Goal: Task Accomplishment & Management: Manage account settings

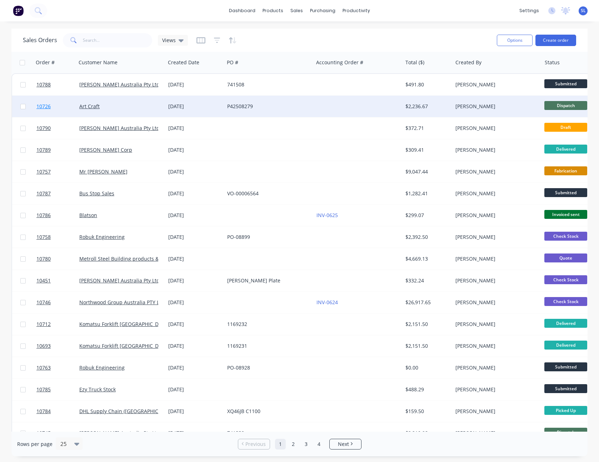
click at [42, 107] on span "10726" at bounding box center [43, 106] width 14 height 7
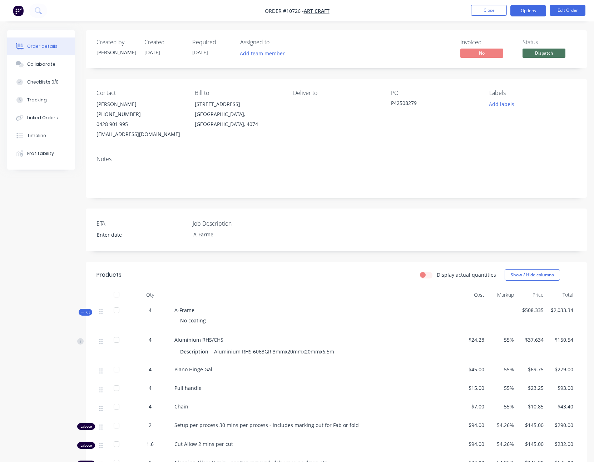
click at [515, 7] on button "Options" at bounding box center [528, 10] width 36 height 11
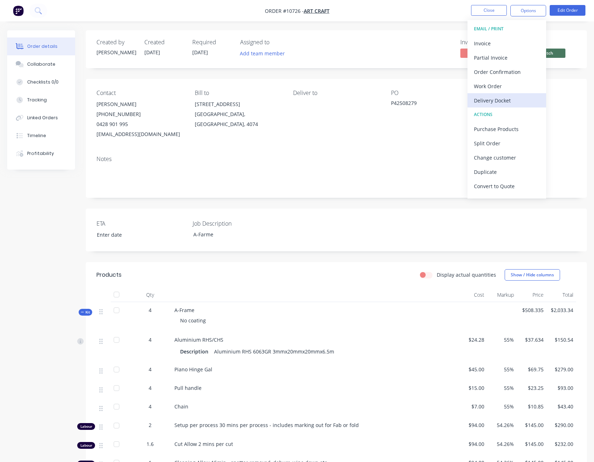
click at [488, 97] on div "Delivery Docket" at bounding box center [507, 100] width 66 height 10
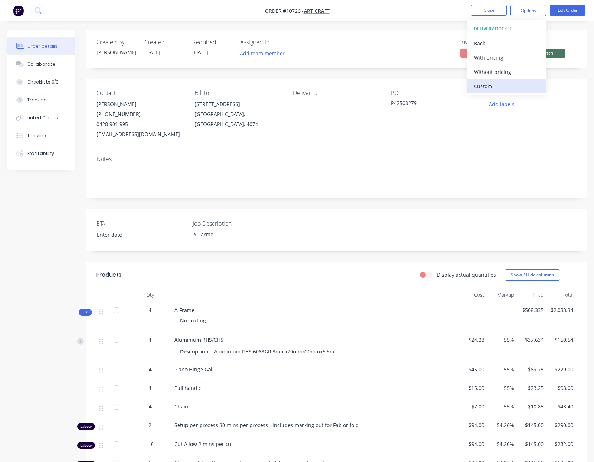
click at [488, 89] on div "Custom" at bounding box center [507, 86] width 66 height 10
click at [474, 56] on div "With pricing" at bounding box center [507, 58] width 66 height 10
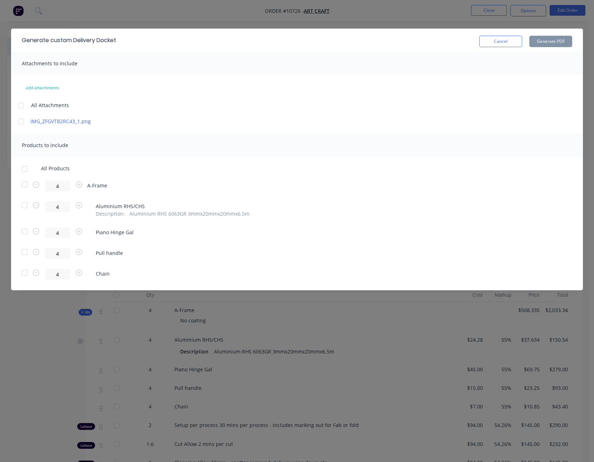
click at [19, 106] on div at bounding box center [21, 106] width 14 height 14
click at [77, 121] on link "IMG_ZFGVTB2RC43_1.png" at bounding box center [92, 122] width 125 height 8
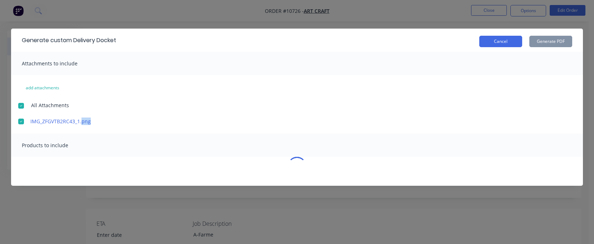
click at [496, 44] on button "Cancel" at bounding box center [500, 41] width 43 height 11
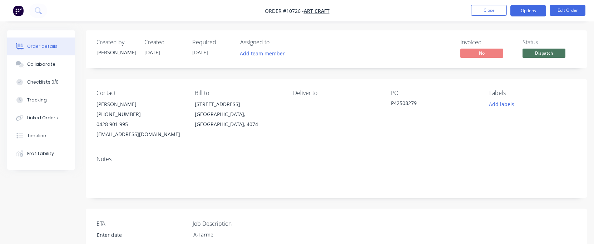
click at [522, 5] on button "Options" at bounding box center [528, 10] width 36 height 11
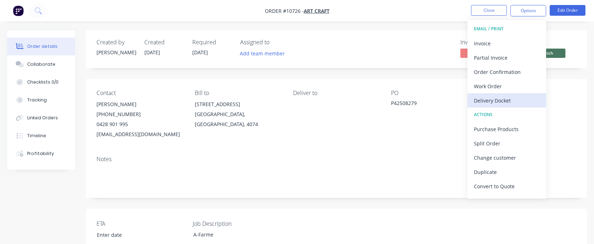
click at [516, 93] on button "Delivery Docket" at bounding box center [506, 100] width 79 height 14
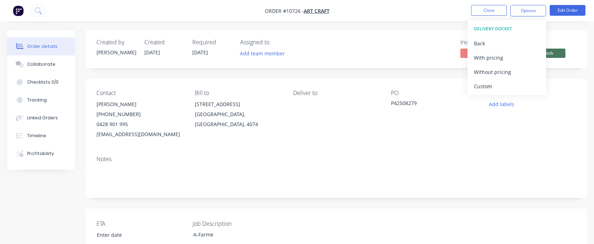
click at [513, 87] on div "Custom" at bounding box center [507, 86] width 66 height 10
click at [502, 53] on div "With pricing" at bounding box center [507, 58] width 66 height 10
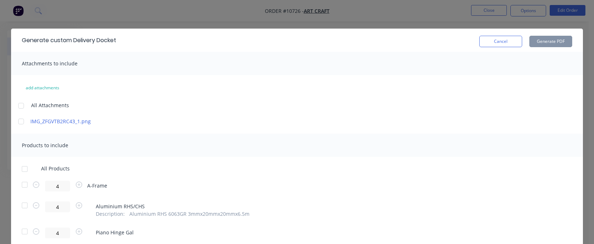
click at [19, 104] on div at bounding box center [21, 106] width 14 height 14
click at [23, 170] on div at bounding box center [25, 169] width 14 height 14
click at [549, 43] on button "Generate PDF" at bounding box center [550, 41] width 43 height 11
click at [507, 43] on button "Cancel" at bounding box center [500, 41] width 43 height 11
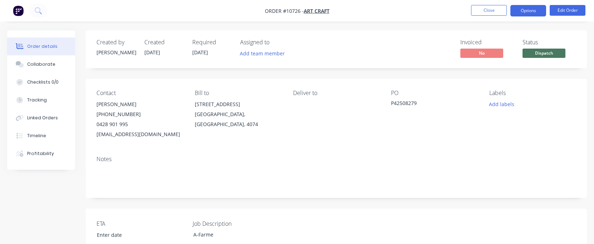
click at [533, 9] on button "Options" at bounding box center [528, 10] width 36 height 11
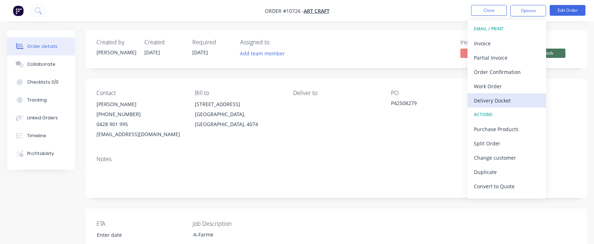
click at [488, 99] on div "Delivery Docket" at bounding box center [507, 100] width 66 height 10
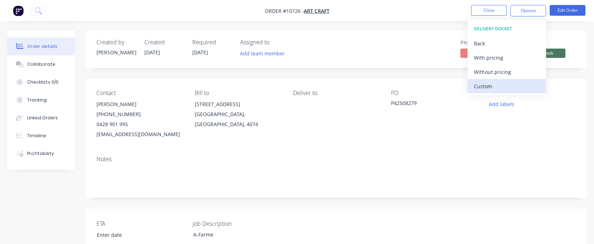
click at [488, 87] on div "Custom" at bounding box center [507, 86] width 66 height 10
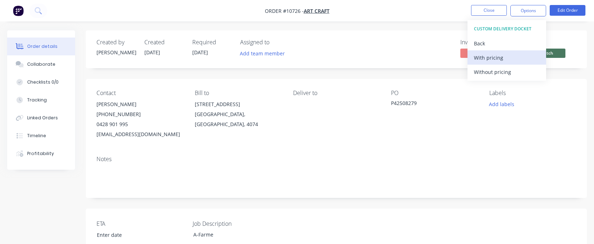
click at [487, 58] on div "With pricing" at bounding box center [507, 58] width 66 height 10
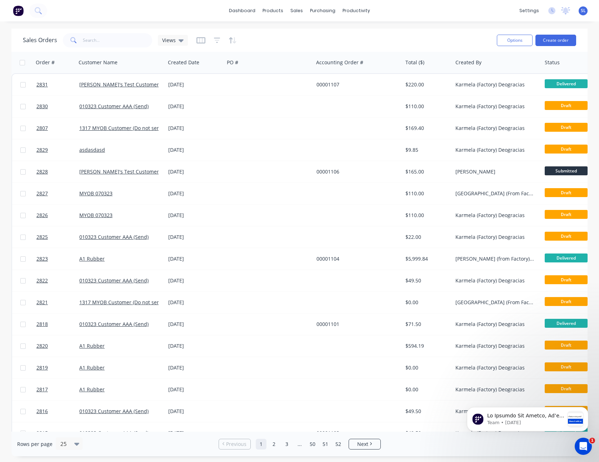
drag, startPoint x: 316, startPoint y: 30, endPoint x: 316, endPoint y: 17, distance: 12.9
click at [316, 30] on div "Sales Orders Views Options Create order" at bounding box center [299, 40] width 576 height 23
click at [302, 48] on icon at bounding box center [299, 48] width 6 height 6
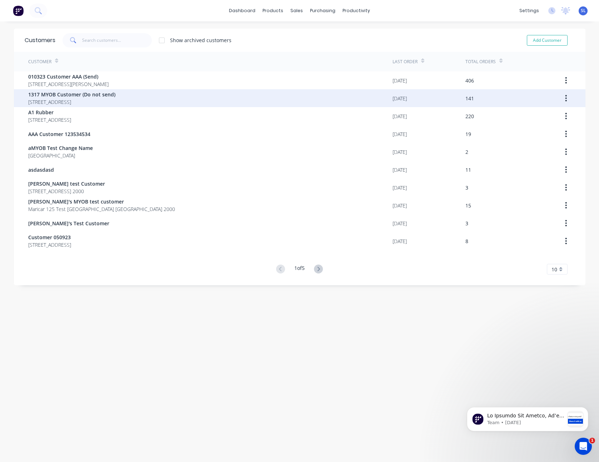
click at [347, 100] on div "1317 MYOB Customer (Do not send) 92 Village Drive Hoxton Park New South Wales A…" at bounding box center [210, 98] width 364 height 18
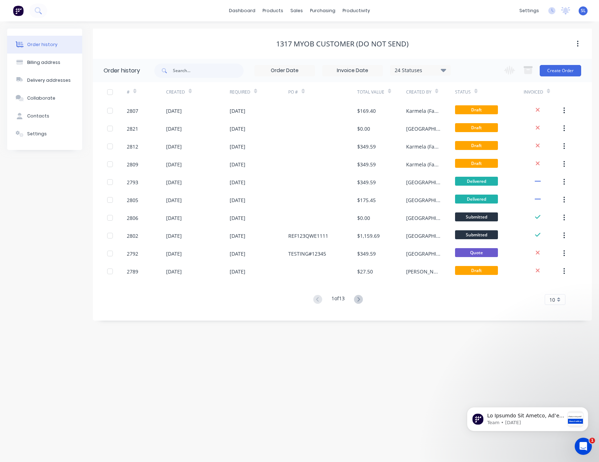
click at [550, 77] on div "Change order status Submitted Approvedsss Test 1 Ready for Delivery Promised On…" at bounding box center [540, 70] width 81 height 23
click at [552, 75] on button "Create Order" at bounding box center [560, 70] width 41 height 11
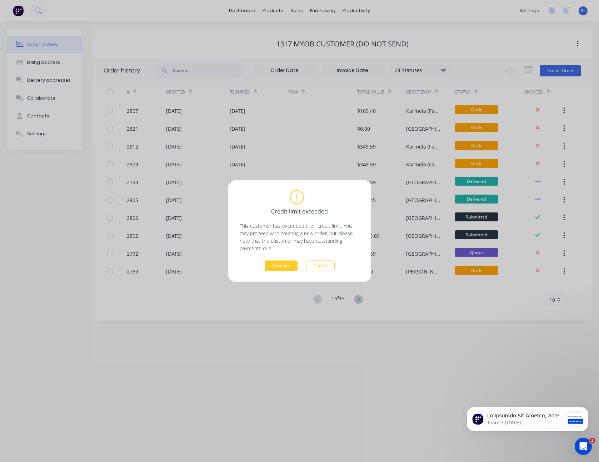
click at [280, 264] on button "Continue" at bounding box center [281, 266] width 33 height 11
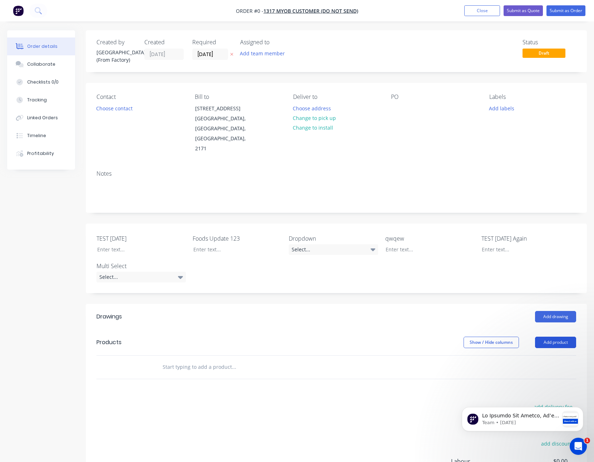
click at [547, 337] on button "Add product" at bounding box center [555, 342] width 41 height 11
click at [540, 355] on div "Product catalogue" at bounding box center [541, 360] width 55 height 10
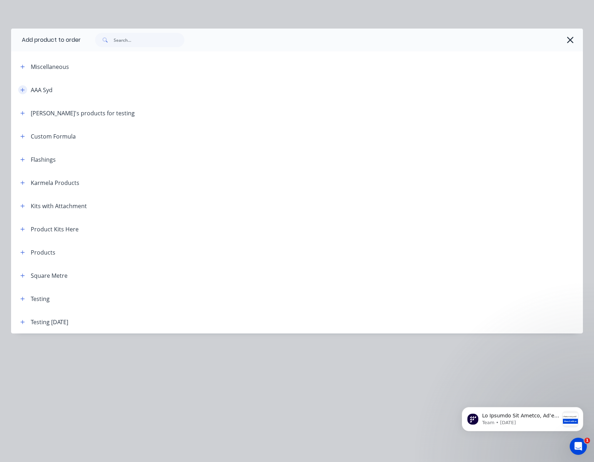
click at [23, 88] on icon "button" at bounding box center [22, 90] width 4 height 5
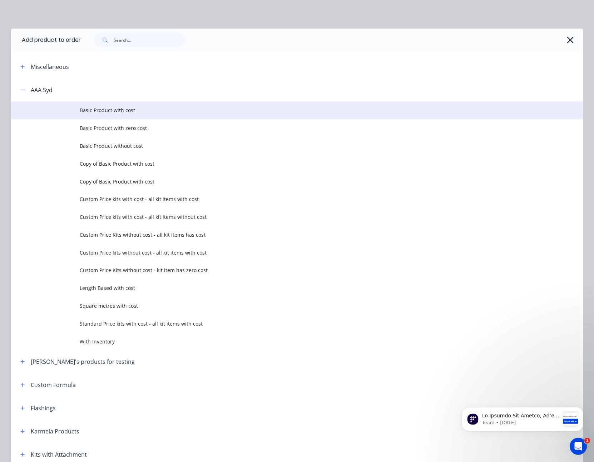
click at [122, 111] on span "Basic Product with cost" at bounding box center [281, 110] width 402 height 8
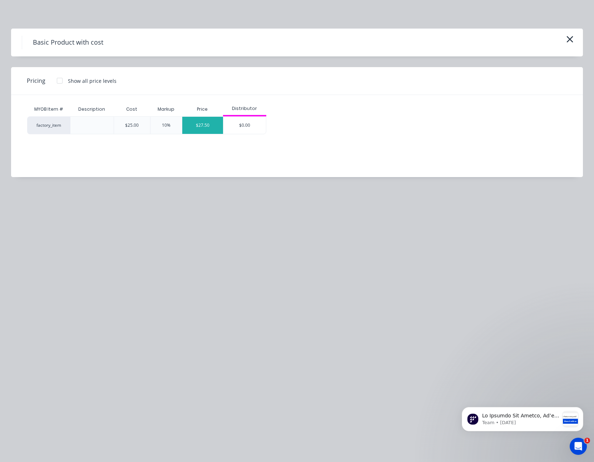
click at [203, 129] on div "$27.50" at bounding box center [202, 125] width 41 height 17
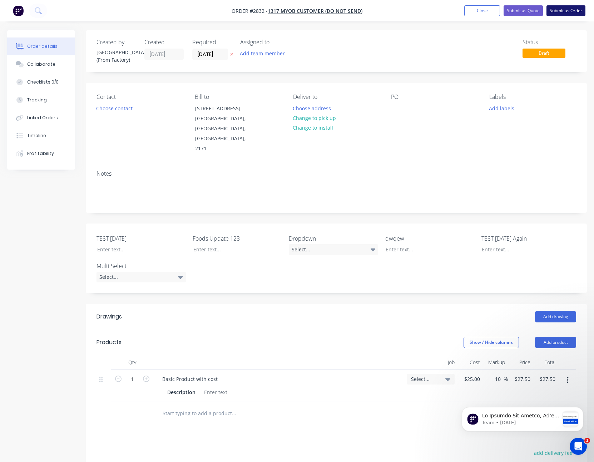
click at [559, 8] on button "Submit as Order" at bounding box center [565, 10] width 39 height 11
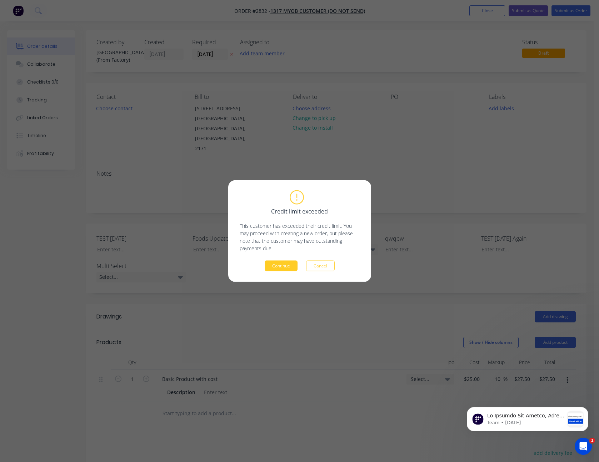
click at [274, 263] on button "Continue" at bounding box center [281, 266] width 33 height 11
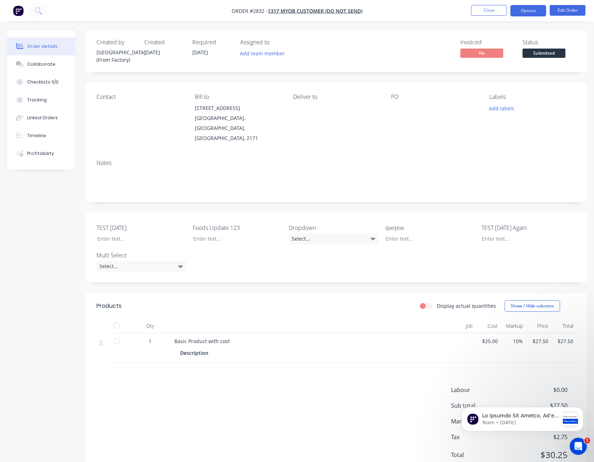
click at [521, 13] on button "Options" at bounding box center [528, 10] width 36 height 11
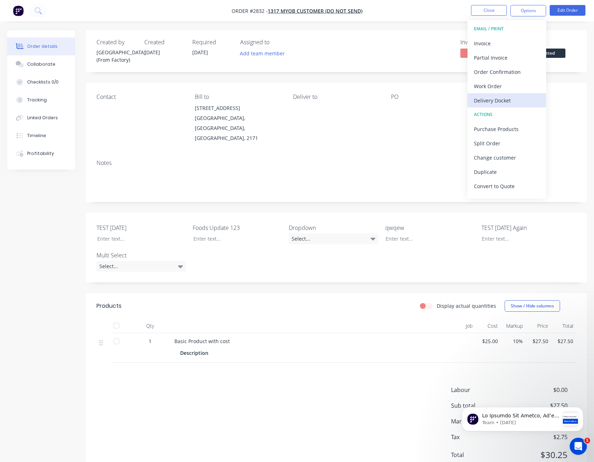
click at [492, 102] on div "Delivery Docket" at bounding box center [507, 100] width 66 height 10
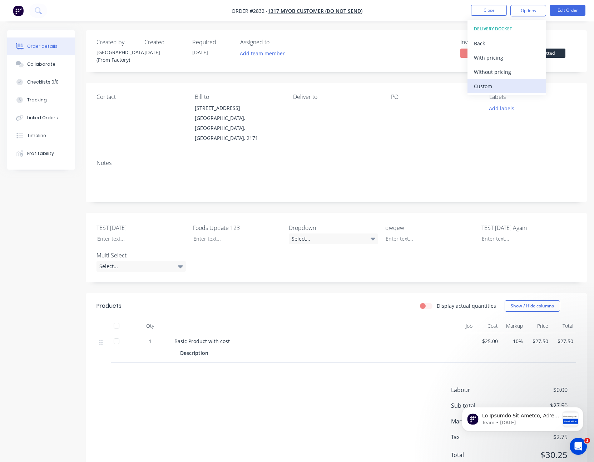
click at [488, 86] on div "Custom" at bounding box center [507, 86] width 66 height 10
click at [489, 58] on div "With pricing" at bounding box center [507, 58] width 66 height 10
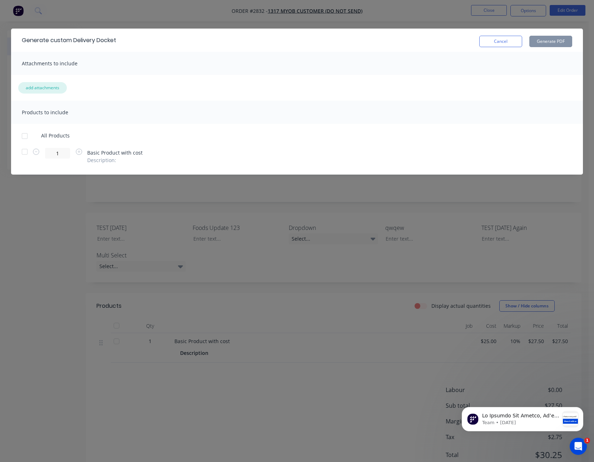
click at [55, 90] on button "add attachments" at bounding box center [42, 87] width 49 height 11
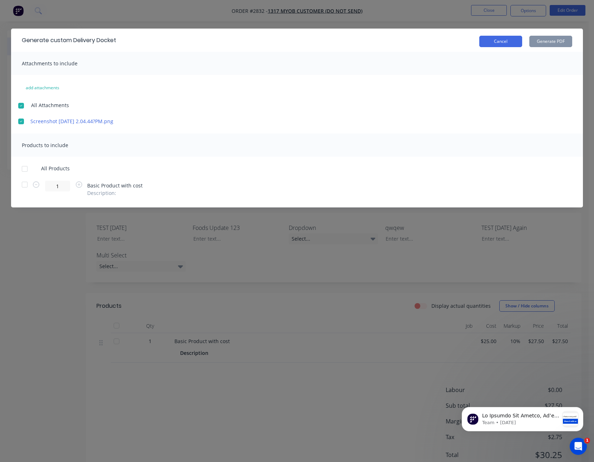
click at [484, 43] on button "Cancel" at bounding box center [500, 41] width 43 height 11
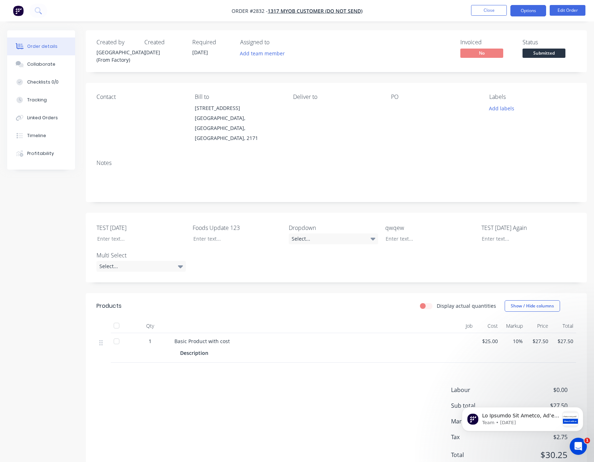
click at [519, 10] on button "Options" at bounding box center [528, 10] width 36 height 11
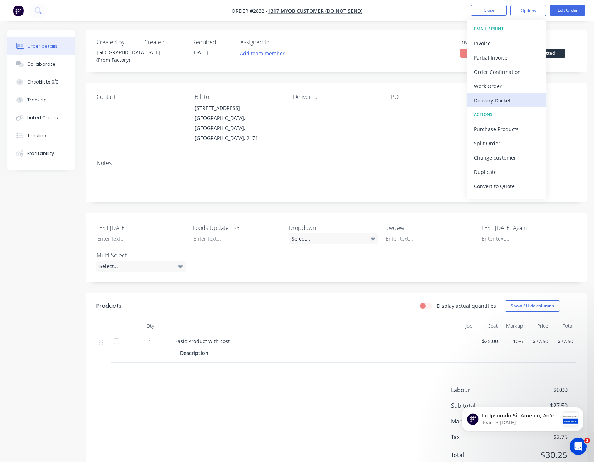
click at [494, 100] on div "Delivery Docket" at bounding box center [507, 100] width 66 height 10
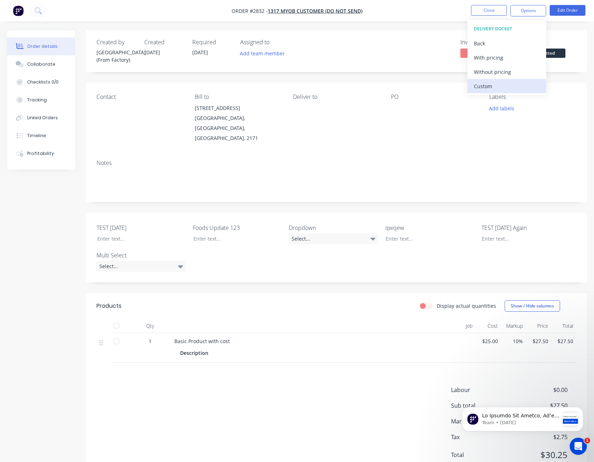
click at [493, 89] on div "Custom" at bounding box center [507, 86] width 66 height 10
click at [495, 58] on div "With pricing" at bounding box center [507, 58] width 66 height 10
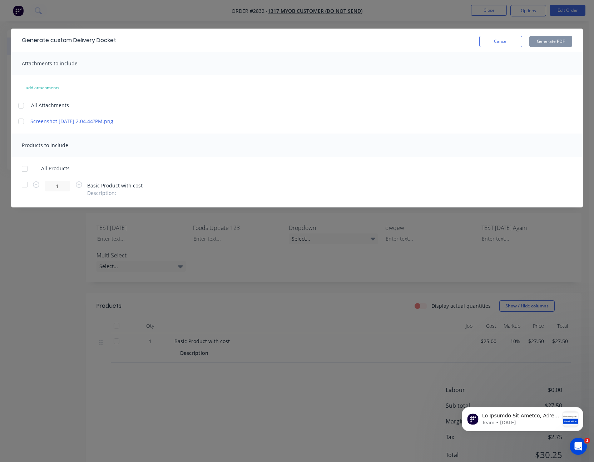
click at [21, 104] on div at bounding box center [21, 106] width 14 height 14
click at [23, 169] on div at bounding box center [25, 169] width 14 height 14
click at [554, 44] on button "Generate PDF" at bounding box center [550, 41] width 43 height 11
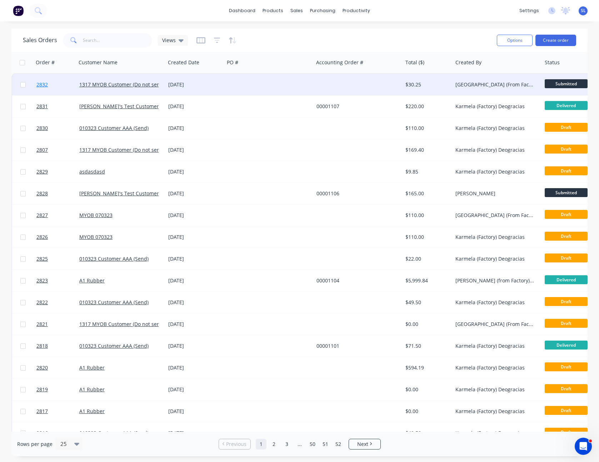
click at [46, 84] on span "2832" at bounding box center [41, 84] width 11 height 7
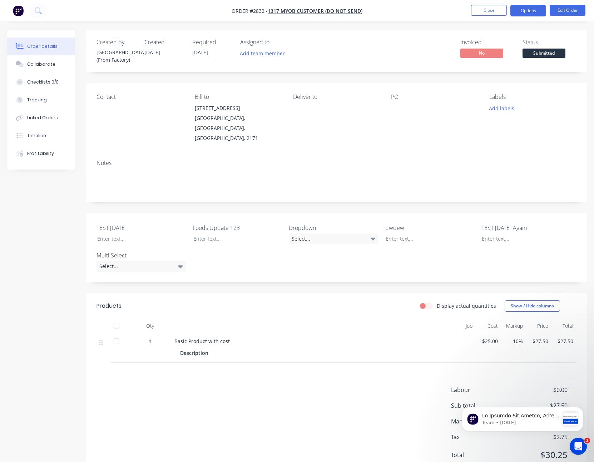
click at [542, 8] on button "Options" at bounding box center [528, 10] width 36 height 11
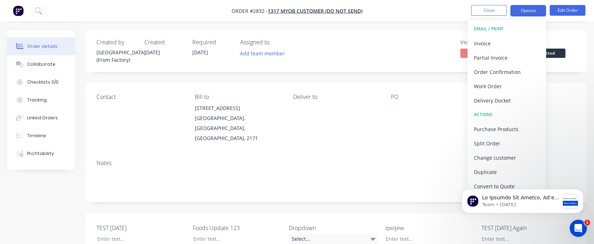
click at [528, 11] on button "Options" at bounding box center [528, 10] width 36 height 11
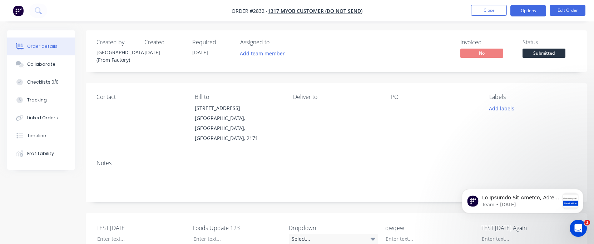
click at [527, 11] on button "Options" at bounding box center [528, 10] width 36 height 11
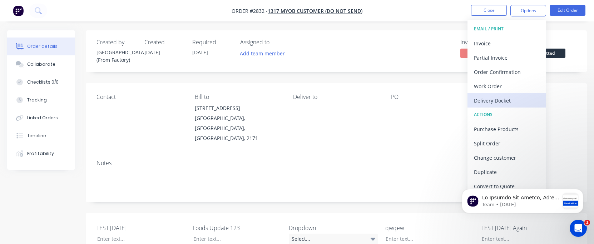
click at [488, 96] on div "Delivery Docket" at bounding box center [507, 100] width 66 height 10
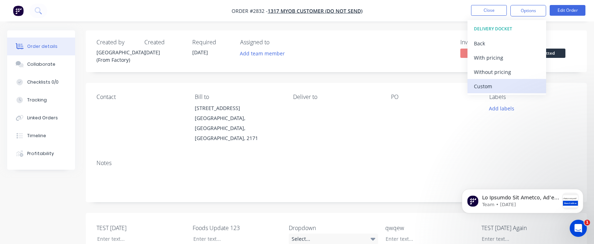
click at [483, 81] on div "Custom" at bounding box center [507, 86] width 66 height 10
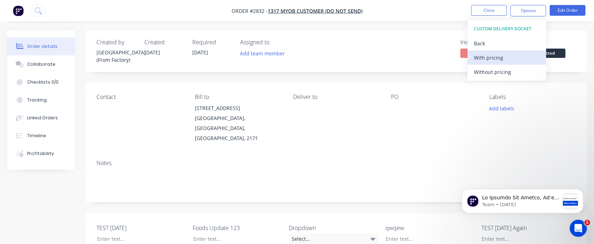
click at [486, 55] on div "With pricing" at bounding box center [507, 58] width 66 height 10
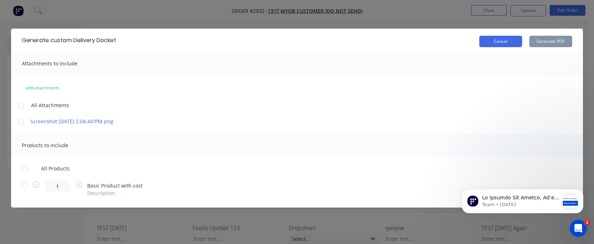
click at [499, 44] on button "Cancel" at bounding box center [500, 41] width 43 height 11
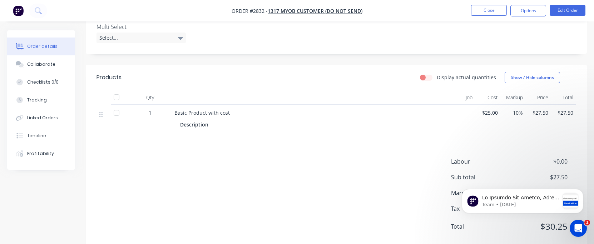
scroll to position [236, 0]
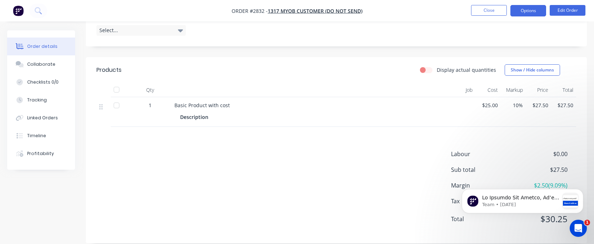
click at [532, 12] on button "Options" at bounding box center [528, 10] width 36 height 11
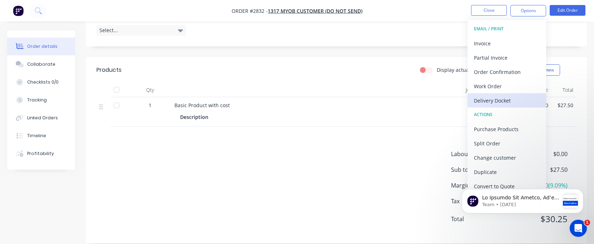
click at [488, 96] on div "Delivery Docket" at bounding box center [507, 100] width 66 height 10
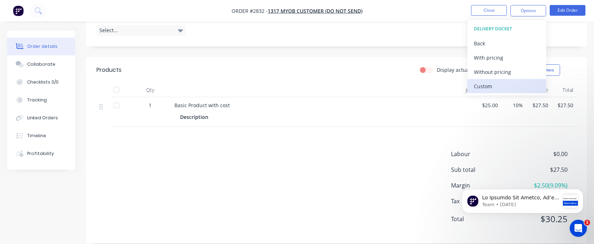
click at [486, 80] on button "Custom" at bounding box center [506, 86] width 79 height 14
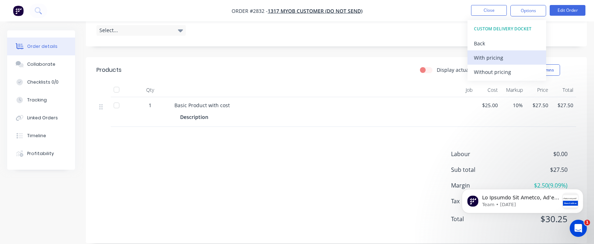
click at [488, 61] on div "With pricing" at bounding box center [507, 58] width 66 height 10
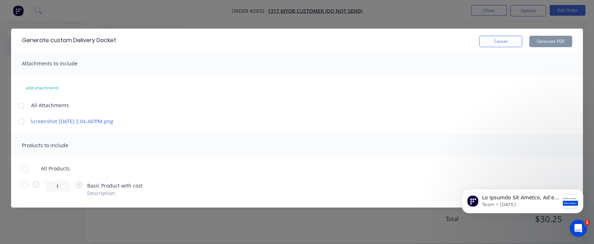
scroll to position [230, 0]
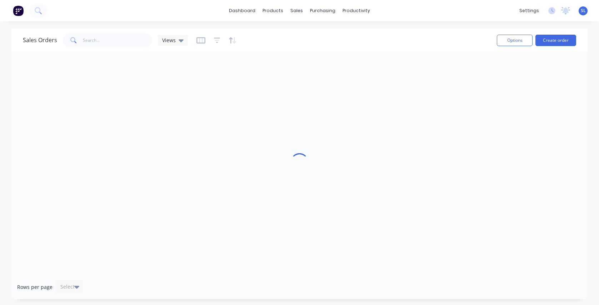
click at [390, 29] on div "Sales Orders Views Options Create order" at bounding box center [299, 40] width 576 height 23
click at [360, 39] on div "Sales Orders Views" at bounding box center [257, 40] width 468 height 18
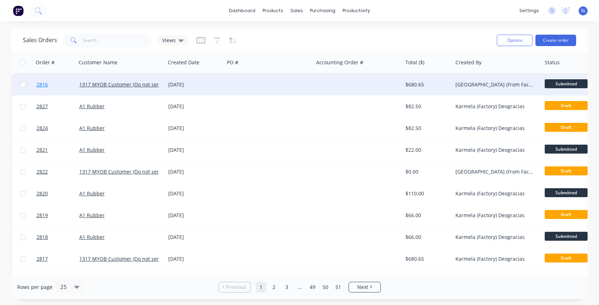
click at [47, 83] on span "2816" at bounding box center [41, 84] width 11 height 7
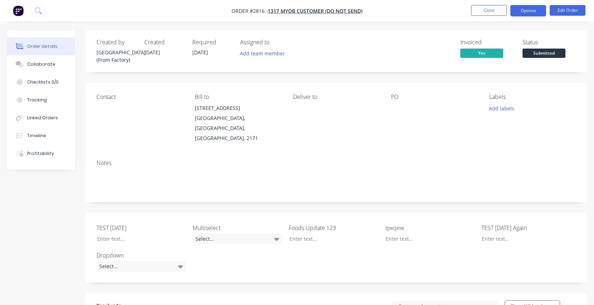
click at [522, 10] on button "Options" at bounding box center [528, 10] width 36 height 11
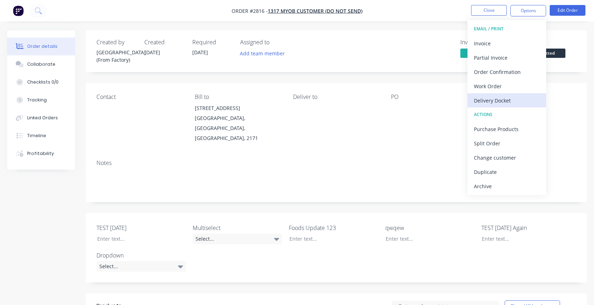
click at [505, 99] on div "Delivery Docket" at bounding box center [507, 100] width 66 height 10
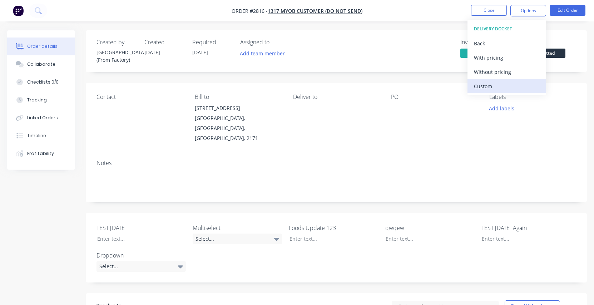
click at [499, 90] on div "Custom" at bounding box center [507, 86] width 66 height 10
click at [487, 61] on div "With pricing" at bounding box center [507, 58] width 66 height 10
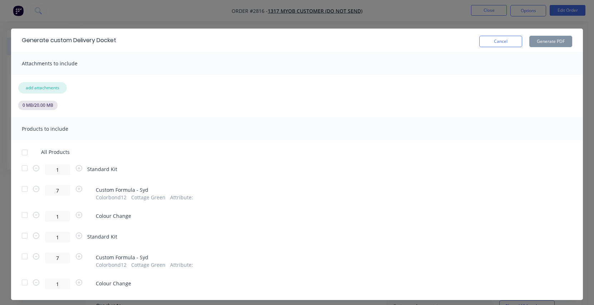
click at [45, 87] on button "add attachments" at bounding box center [42, 87] width 49 height 11
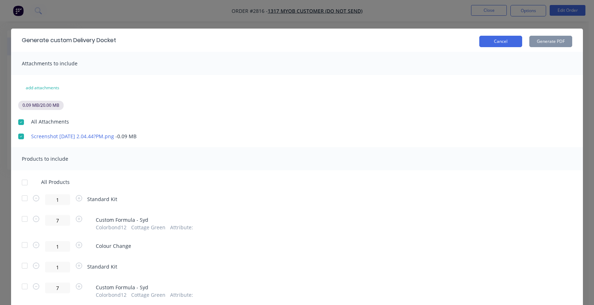
click at [493, 39] on button "Cancel" at bounding box center [500, 41] width 43 height 11
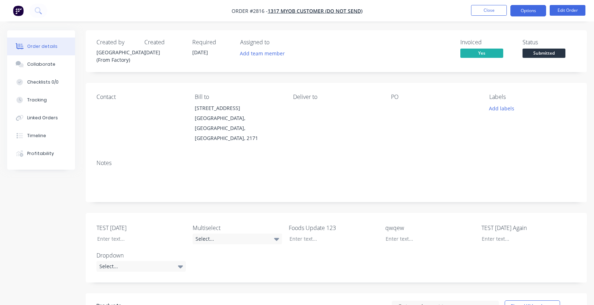
click at [510, 10] on button "Options" at bounding box center [528, 10] width 36 height 11
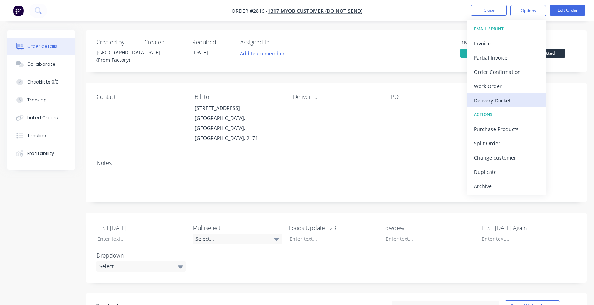
click at [494, 100] on div "Delivery Docket" at bounding box center [507, 100] width 66 height 10
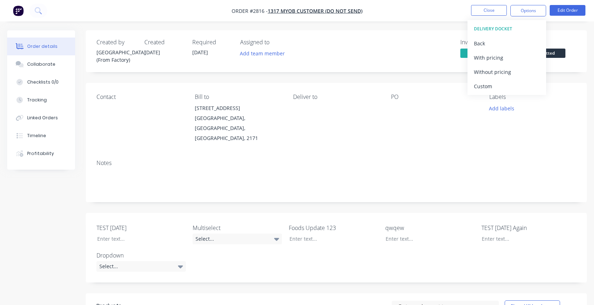
click at [492, 87] on div "Custom" at bounding box center [507, 86] width 66 height 10
click at [488, 58] on div "With pricing" at bounding box center [507, 58] width 66 height 10
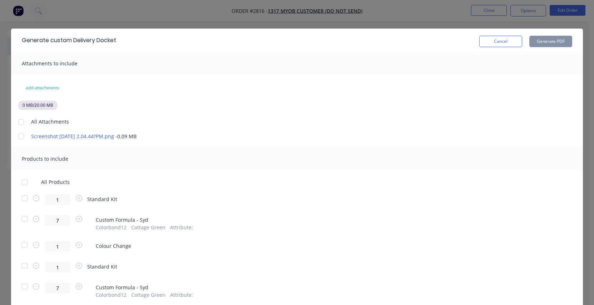
click at [18, 120] on div at bounding box center [21, 122] width 14 height 14
click at [21, 181] on div at bounding box center [25, 182] width 14 height 14
click at [540, 43] on button "Generate PDF" at bounding box center [550, 41] width 43 height 11
click at [495, 45] on button "Cancel" at bounding box center [500, 41] width 43 height 11
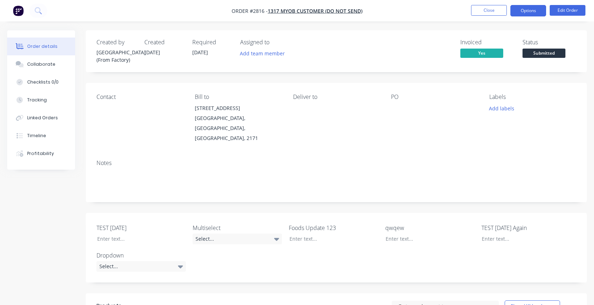
click at [515, 14] on button "Options" at bounding box center [528, 10] width 36 height 11
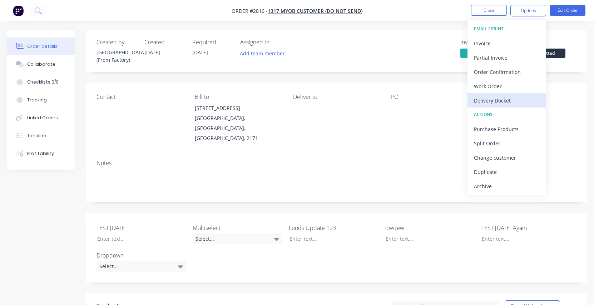
click at [504, 98] on div "Delivery Docket" at bounding box center [507, 100] width 66 height 10
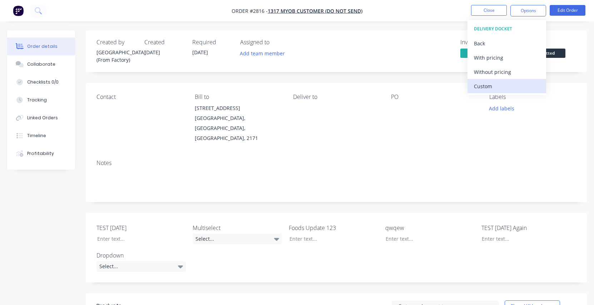
click at [505, 88] on div "Custom" at bounding box center [507, 86] width 66 height 10
click at [502, 59] on div "With pricing" at bounding box center [507, 58] width 66 height 10
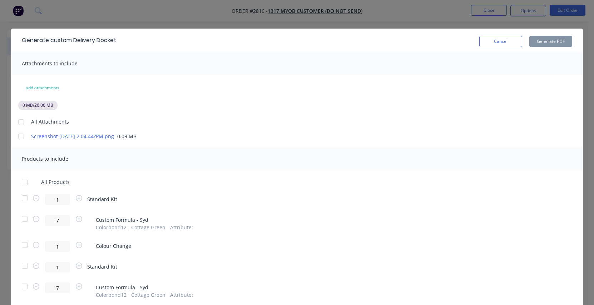
click at [20, 135] on div at bounding box center [21, 136] width 14 height 14
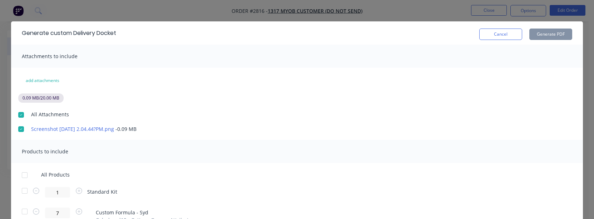
scroll to position [8, 0]
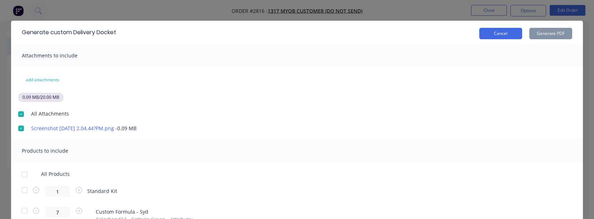
click at [492, 34] on button "Cancel" at bounding box center [500, 33] width 43 height 11
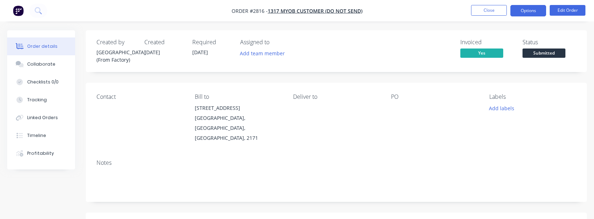
click at [517, 14] on button "Options" at bounding box center [528, 10] width 36 height 11
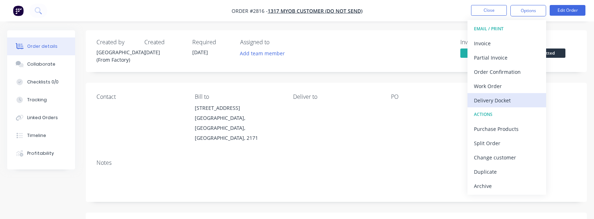
click at [487, 98] on div "Delivery Docket" at bounding box center [507, 100] width 66 height 10
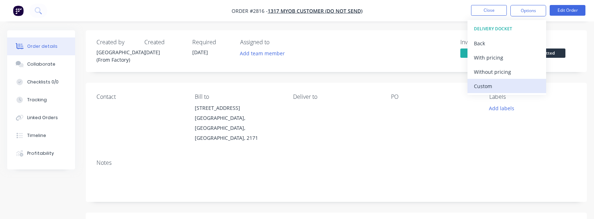
click at [486, 85] on div "Custom" at bounding box center [507, 86] width 66 height 10
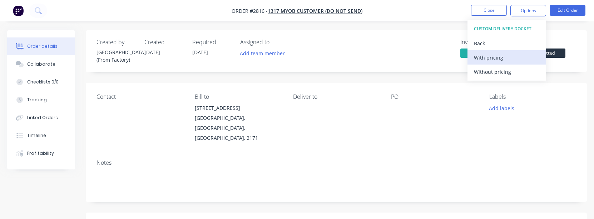
click at [492, 61] on div "With pricing" at bounding box center [507, 58] width 66 height 10
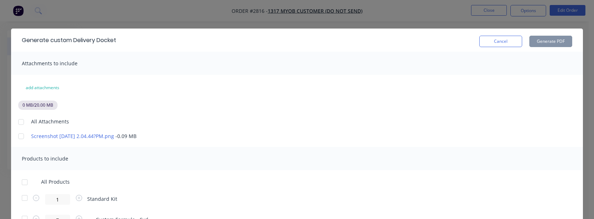
click at [502, 48] on div "Generate custom Delivery Docket Cancel Generate PDF" at bounding box center [297, 40] width 572 height 23
click at [501, 43] on button "Cancel" at bounding box center [500, 41] width 43 height 11
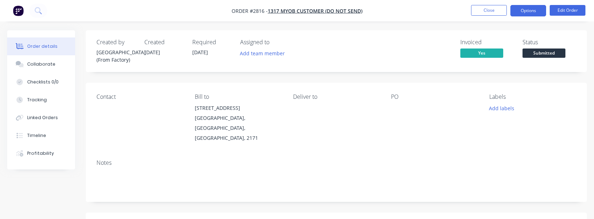
click at [523, 11] on button "Options" at bounding box center [528, 10] width 36 height 11
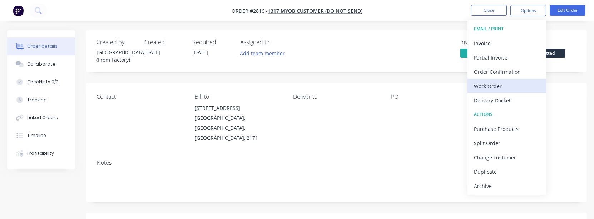
click at [494, 86] on div "Work Order" at bounding box center [507, 86] width 66 height 10
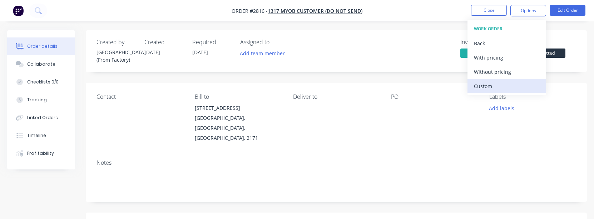
click at [488, 83] on div "Custom" at bounding box center [507, 86] width 66 height 10
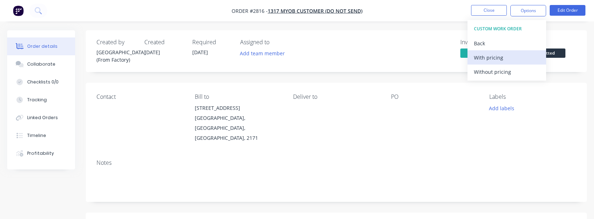
click at [493, 63] on button "With pricing" at bounding box center [506, 57] width 79 height 14
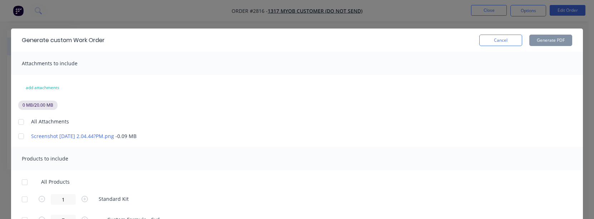
click at [19, 136] on div at bounding box center [21, 136] width 14 height 14
click at [18, 183] on div at bounding box center [25, 182] width 14 height 14
click at [545, 44] on button "Generate PDF" at bounding box center [550, 40] width 43 height 11
click at [496, 35] on button "Cancel" at bounding box center [500, 40] width 43 height 11
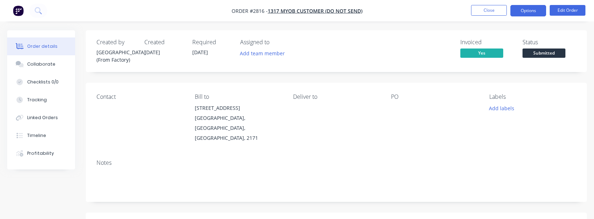
click at [523, 10] on button "Options" at bounding box center [528, 10] width 36 height 11
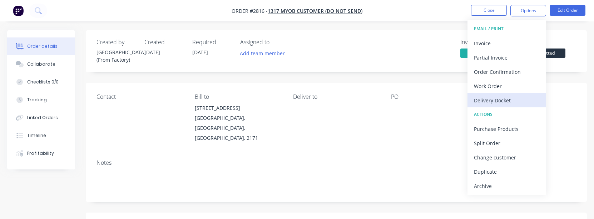
click at [491, 103] on div "Delivery Docket" at bounding box center [507, 100] width 66 height 10
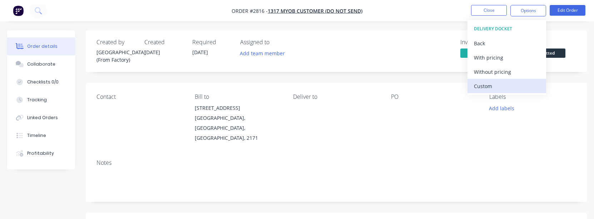
click at [488, 87] on div "Custom" at bounding box center [507, 86] width 66 height 10
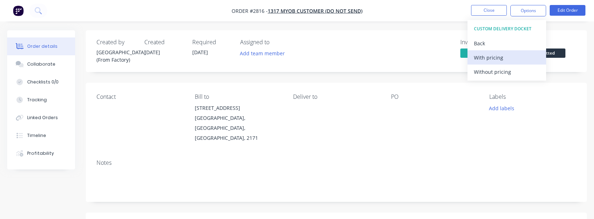
click at [499, 61] on div "With pricing" at bounding box center [507, 58] width 66 height 10
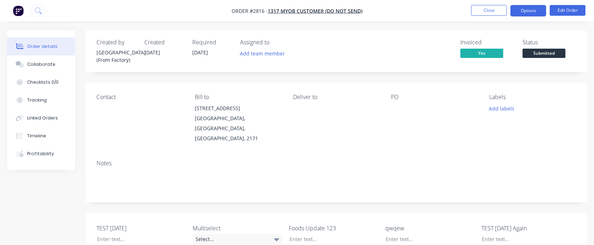
click at [532, 13] on button "Options" at bounding box center [528, 10] width 36 height 11
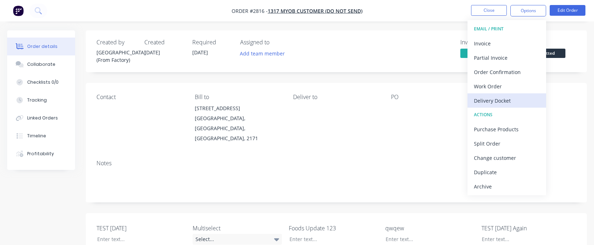
click at [500, 95] on div "Delivery Docket" at bounding box center [507, 100] width 66 height 10
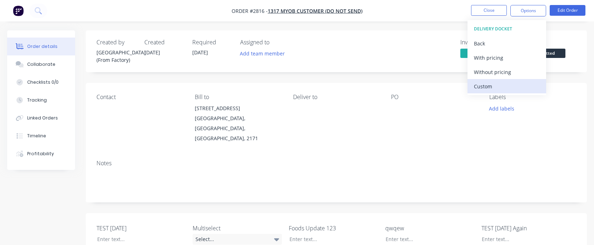
click at [493, 85] on div "Custom" at bounding box center [507, 86] width 66 height 10
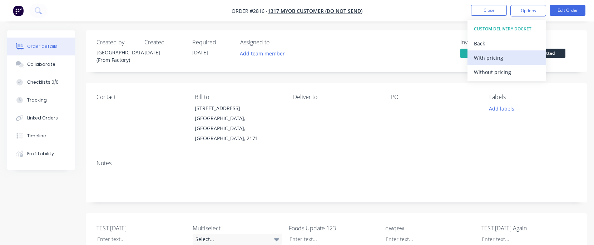
click at [480, 57] on div "With pricing" at bounding box center [507, 58] width 66 height 10
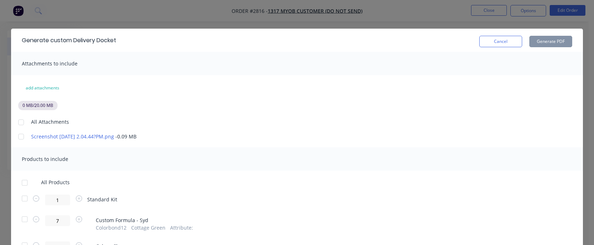
click at [20, 135] on div at bounding box center [21, 136] width 14 height 14
click at [20, 181] on div at bounding box center [25, 182] width 14 height 14
click at [552, 42] on button "Generate PDF" at bounding box center [550, 41] width 43 height 11
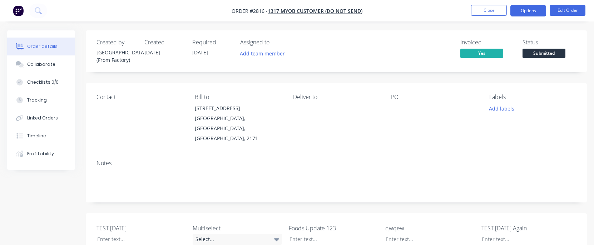
click at [533, 9] on button "Options" at bounding box center [528, 10] width 36 height 11
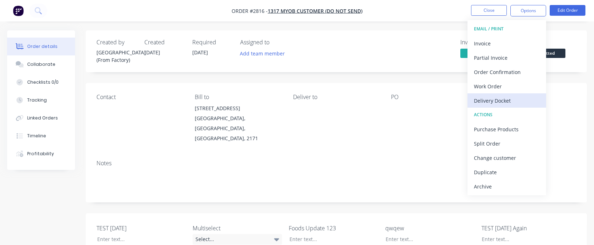
click at [503, 99] on div "Delivery Docket" at bounding box center [507, 100] width 66 height 10
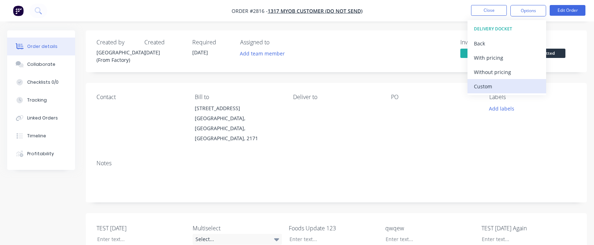
click at [500, 90] on div "Custom" at bounding box center [507, 86] width 66 height 10
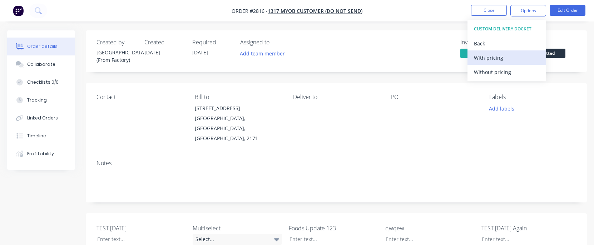
drag, startPoint x: 487, startPoint y: 66, endPoint x: 498, endPoint y: 57, distance: 15.0
click at [498, 57] on div "CUSTOM DELIVERY DOCKET Back With pricing Without pricing" at bounding box center [506, 50] width 79 height 61
click at [498, 57] on div "With pricing" at bounding box center [507, 58] width 66 height 10
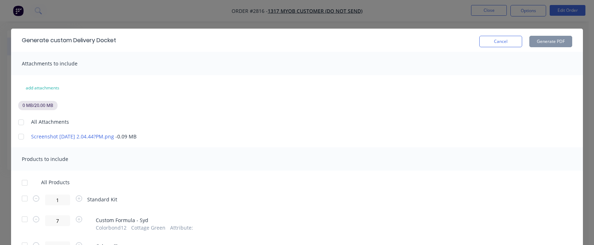
click at [21, 186] on div at bounding box center [25, 182] width 14 height 14
click at [19, 141] on div at bounding box center [21, 136] width 14 height 14
click at [564, 45] on button "Generate PDF" at bounding box center [550, 41] width 43 height 11
click at [22, 185] on div at bounding box center [25, 182] width 14 height 14
click at [537, 43] on button "Generate PDF" at bounding box center [550, 41] width 43 height 11
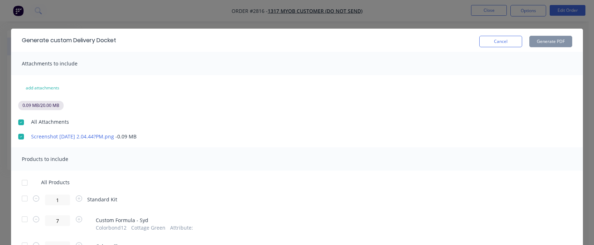
click at [501, 35] on div "Cancel Generate PDF" at bounding box center [525, 40] width 93 height 14
click at [506, 41] on button "Cancel" at bounding box center [500, 41] width 43 height 11
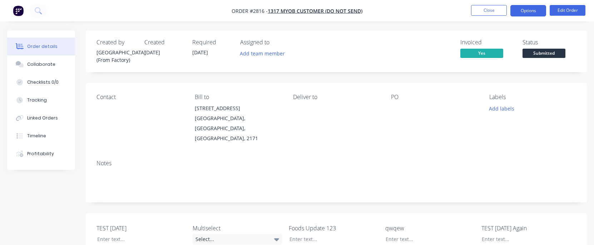
click at [516, 13] on button "Options" at bounding box center [528, 10] width 36 height 11
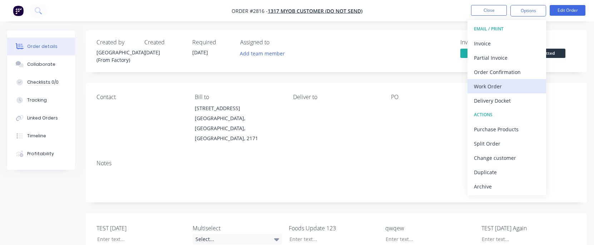
click at [508, 87] on div "Work Order" at bounding box center [507, 86] width 66 height 10
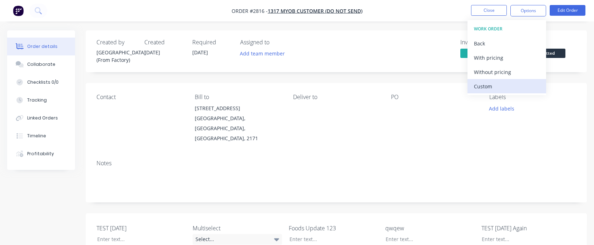
click at [507, 84] on div "Custom" at bounding box center [507, 86] width 66 height 10
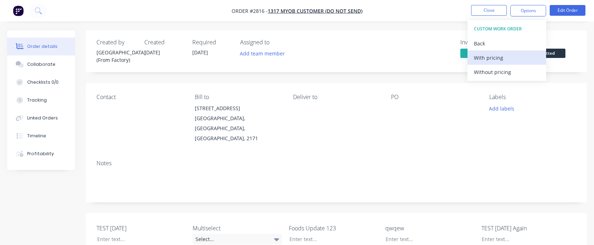
click at [505, 58] on div "With pricing" at bounding box center [507, 58] width 66 height 10
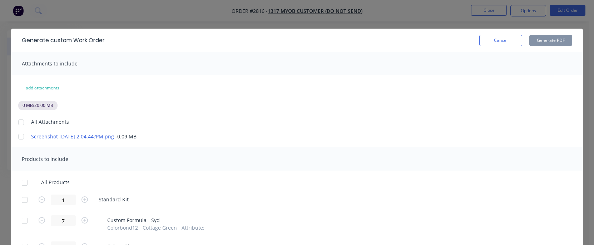
click at [19, 124] on div at bounding box center [21, 122] width 14 height 14
click at [21, 181] on div at bounding box center [25, 182] width 14 height 14
click at [545, 45] on button "Generate PDF" at bounding box center [550, 40] width 43 height 11
click at [17, 120] on div at bounding box center [21, 122] width 14 height 14
click at [492, 41] on button "Cancel" at bounding box center [500, 40] width 43 height 11
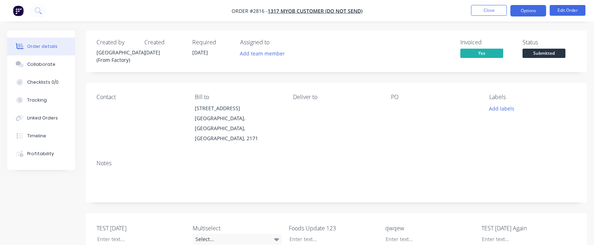
click at [516, 10] on button "Options" at bounding box center [528, 10] width 36 height 11
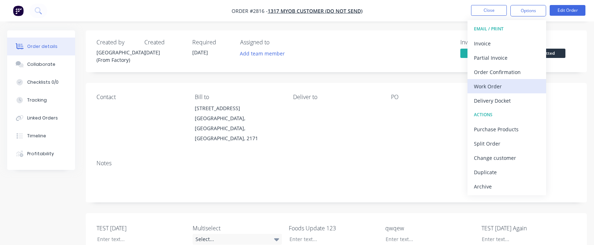
click at [500, 84] on div "Work Order" at bounding box center [507, 86] width 66 height 10
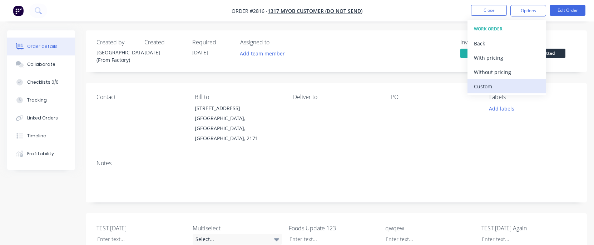
click at [498, 83] on div "Custom" at bounding box center [507, 86] width 66 height 10
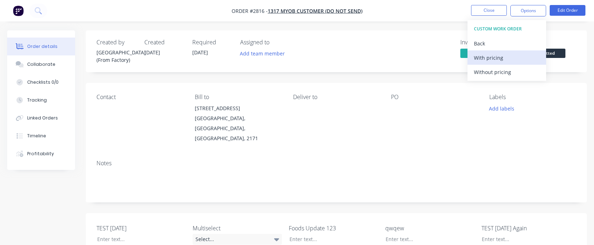
click at [490, 61] on div "With pricing" at bounding box center [507, 58] width 66 height 10
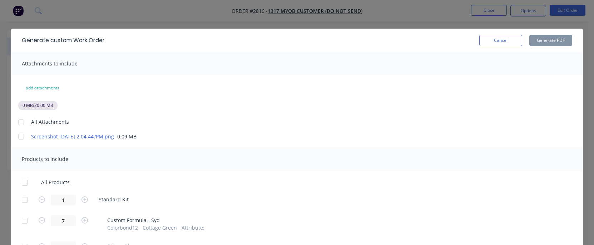
click at [20, 135] on div at bounding box center [21, 136] width 14 height 14
click at [28, 178] on div at bounding box center [25, 182] width 14 height 14
click at [550, 38] on button "Generate PDF" at bounding box center [550, 40] width 43 height 11
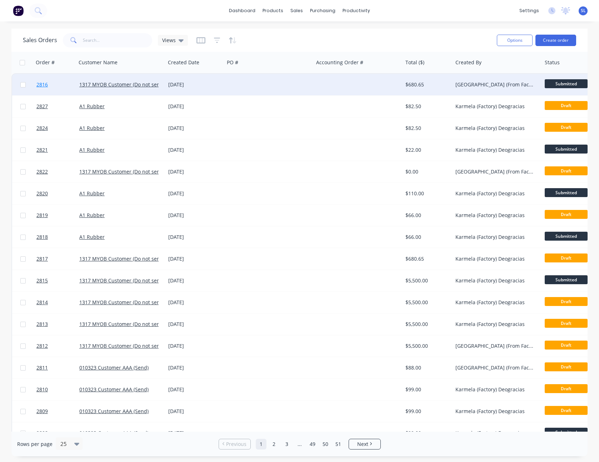
click at [45, 88] on span "2816" at bounding box center [41, 84] width 11 height 7
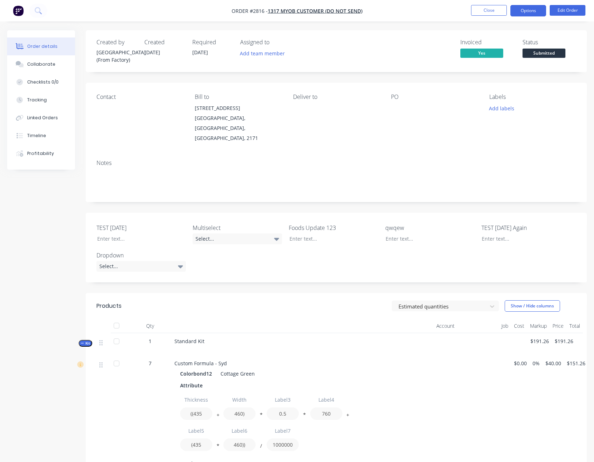
click at [532, 13] on button "Options" at bounding box center [528, 10] width 36 height 11
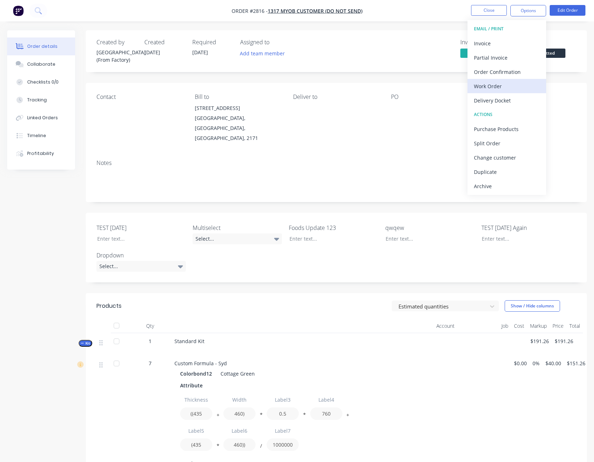
click at [524, 93] on button "Work Order" at bounding box center [506, 86] width 79 height 14
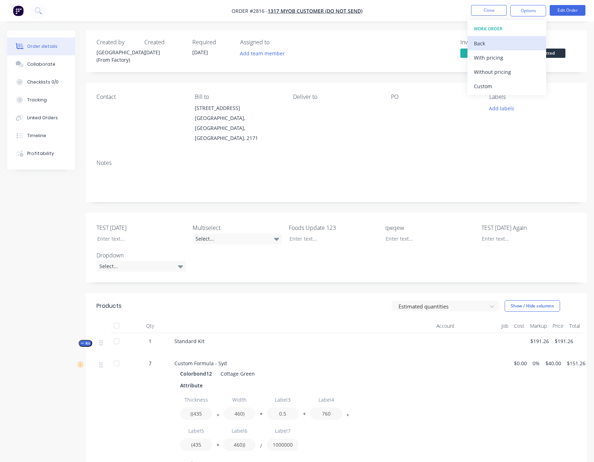
click at [503, 46] on div "Back" at bounding box center [507, 43] width 66 height 10
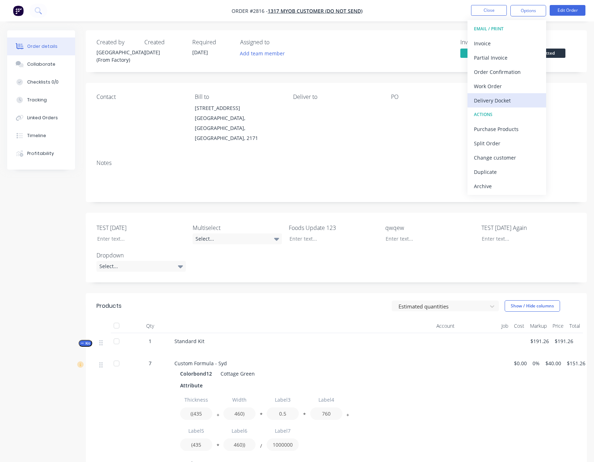
click at [488, 99] on div "Delivery Docket" at bounding box center [507, 100] width 66 height 10
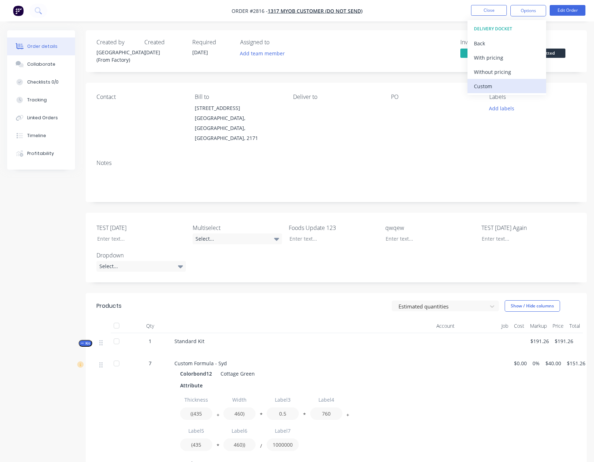
click at [485, 89] on div "Custom" at bounding box center [507, 86] width 66 height 10
click at [490, 58] on div "With pricing" at bounding box center [507, 58] width 66 height 10
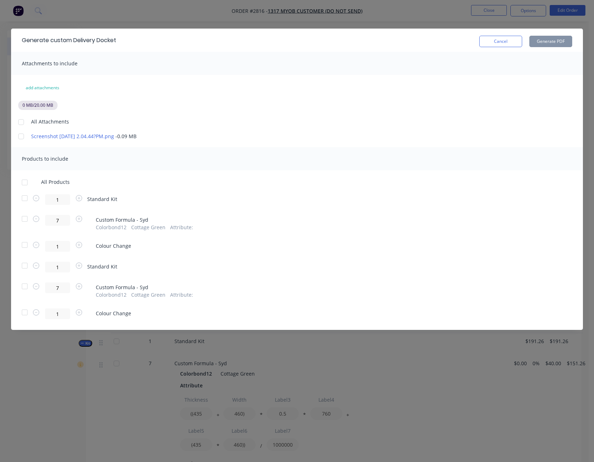
click at [21, 138] on div at bounding box center [21, 136] width 14 height 14
click at [26, 181] on div at bounding box center [25, 182] width 14 height 14
click at [565, 41] on button "Generate PDF" at bounding box center [550, 41] width 43 height 11
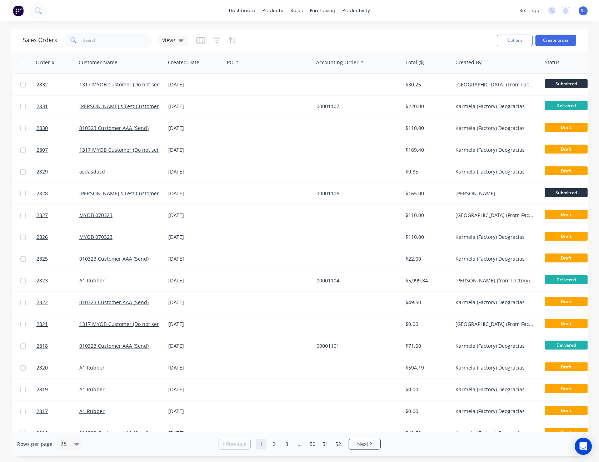
click at [384, 33] on div "Sales Orders Views" at bounding box center [257, 40] width 468 height 18
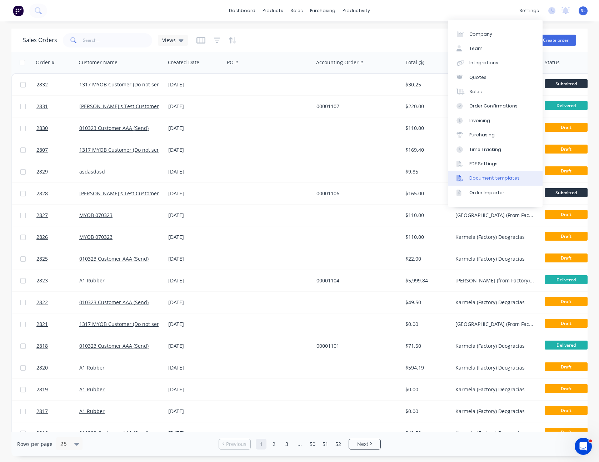
click at [469, 175] on link "Document templates" at bounding box center [495, 178] width 95 height 14
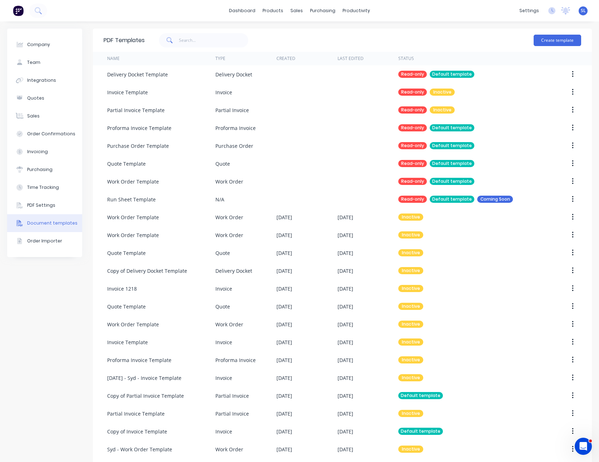
click at [424, 23] on div "Company Team Integrations Quotes Sales Order Confirmations Invoicing Purchasing…" at bounding box center [299, 253] width 599 height 465
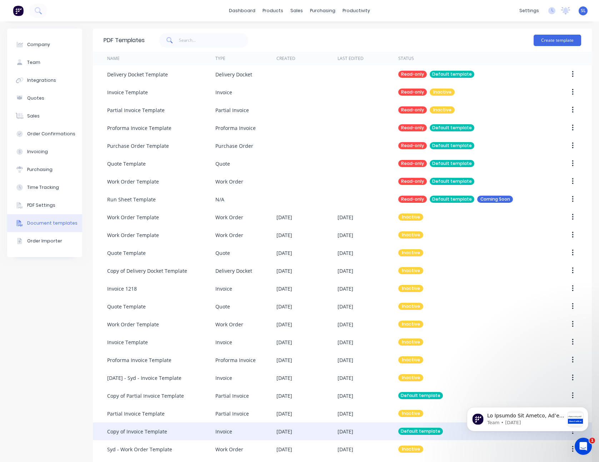
click at [166, 432] on div "Copy of Invoice Template" at bounding box center [161, 432] width 108 height 18
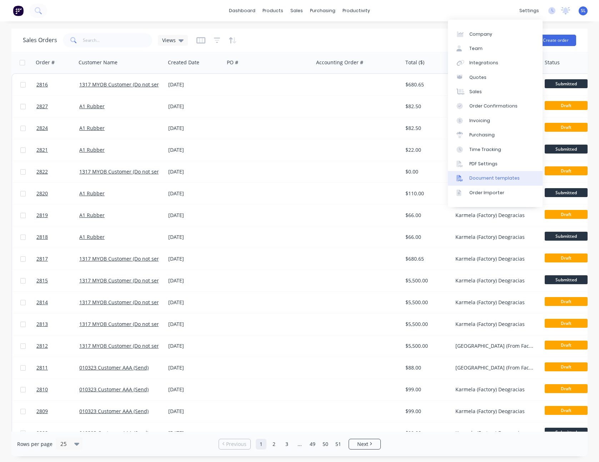
click at [493, 179] on div "Document templates" at bounding box center [494, 178] width 50 height 6
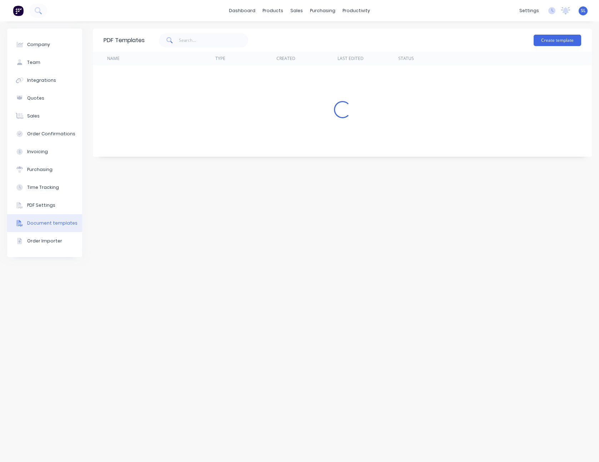
click at [404, 30] on div "Create template" at bounding box center [363, 40] width 437 height 21
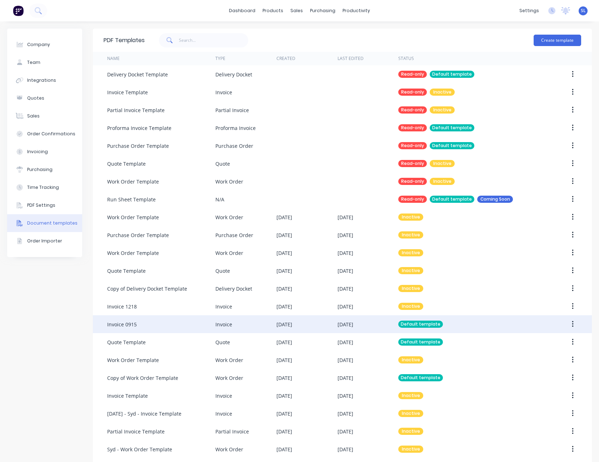
click at [248, 318] on div "Invoice" at bounding box center [245, 324] width 61 height 18
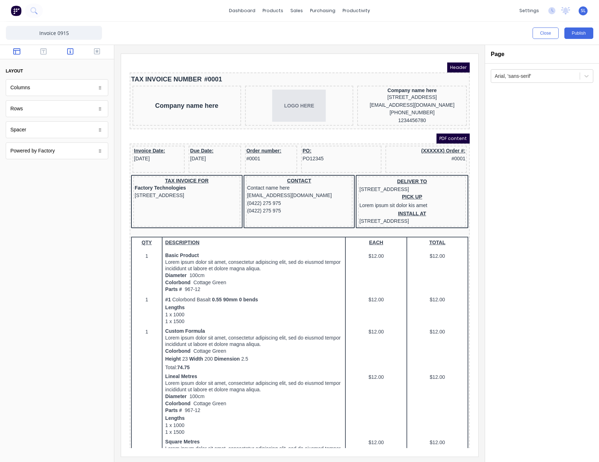
click at [72, 50] on icon "button" at bounding box center [70, 51] width 6 height 7
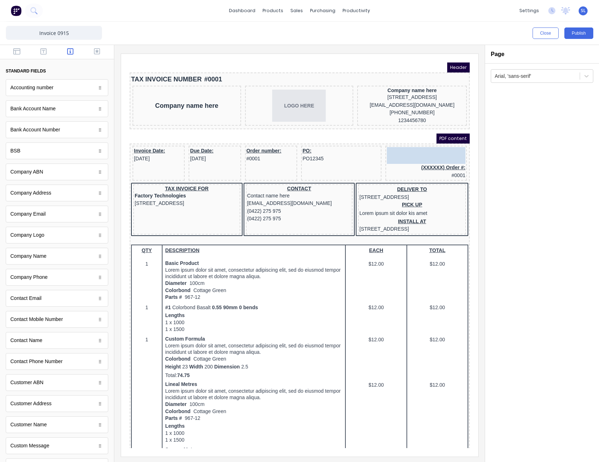
drag, startPoint x: 50, startPoint y: 91, endPoint x: 422, endPoint y: 159, distance: 378.4
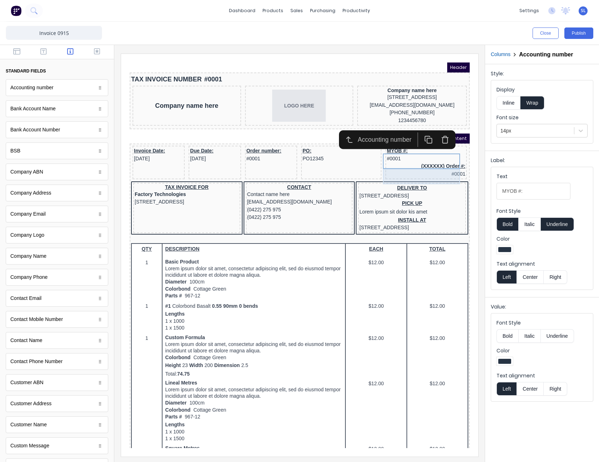
click at [434, 168] on div "(XXXXXX) Order #: #0001" at bounding box center [417, 161] width 79 height 15
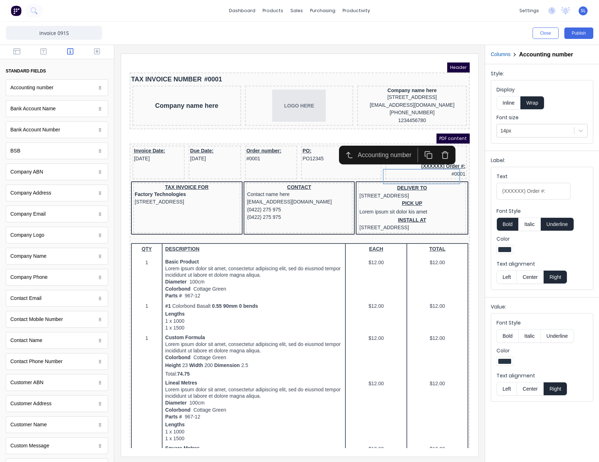
click at [433, 149] on icon "button" at bounding box center [436, 147] width 8 height 8
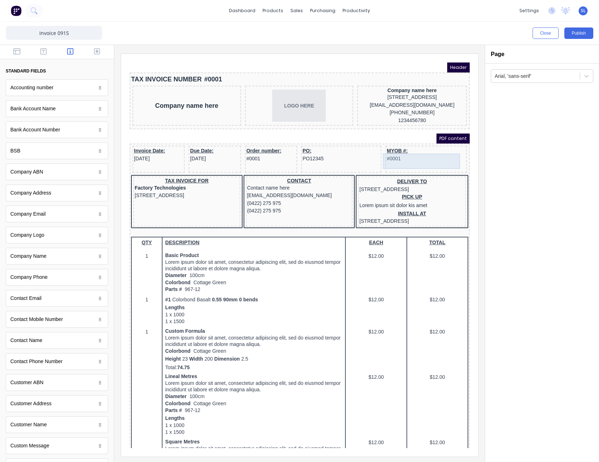
click at [394, 149] on div "MYOB #: #0001" at bounding box center [417, 146] width 79 height 15
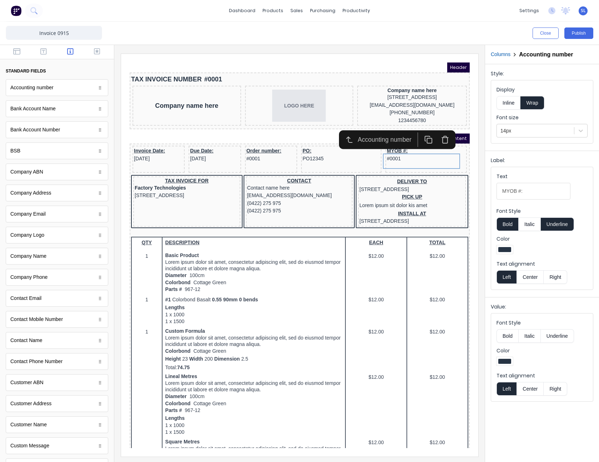
click at [551, 267] on div "Text alignment Left Center Right" at bounding box center [542, 272] width 91 height 24
click at [557, 275] on button "Right" at bounding box center [556, 277] width 24 height 14
click at [556, 387] on button "Right" at bounding box center [556, 389] width 24 height 14
click at [568, 36] on button "Publish" at bounding box center [578, 33] width 29 height 11
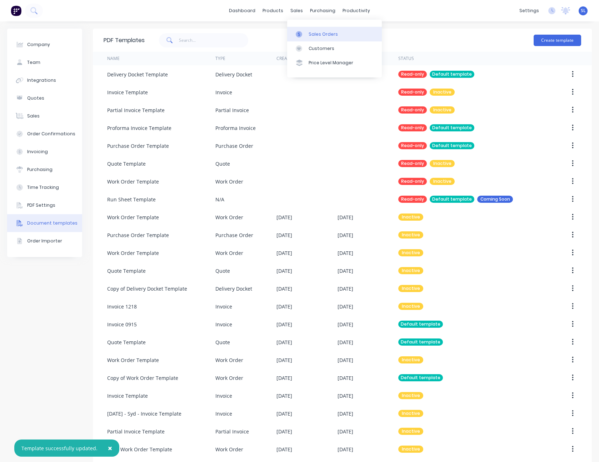
click at [302, 35] on icon at bounding box center [299, 34] width 6 height 6
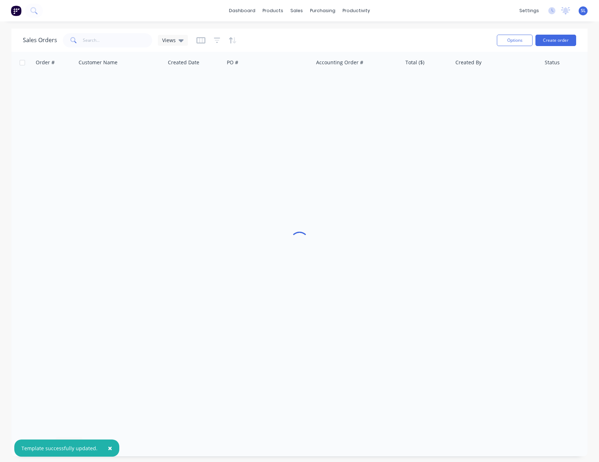
click at [370, 48] on div "Sales Orders Views" at bounding box center [257, 40] width 468 height 18
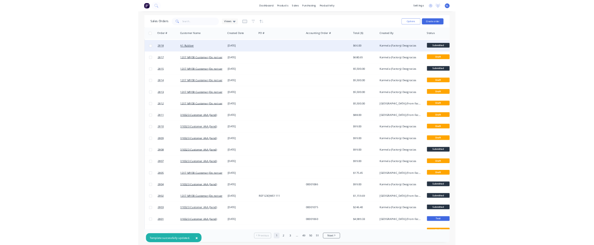
scroll to position [190, 0]
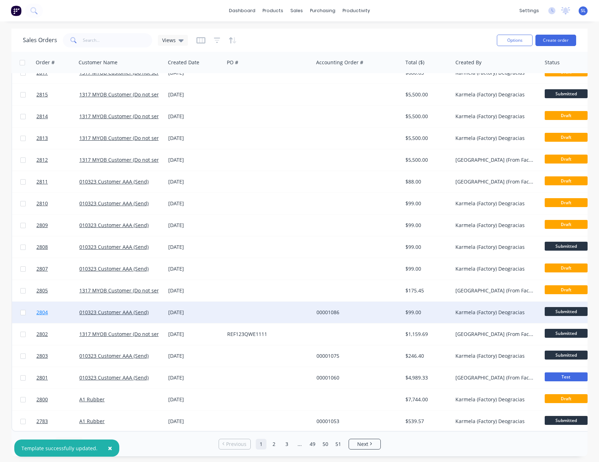
click at [47, 310] on span "2804" at bounding box center [41, 312] width 11 height 7
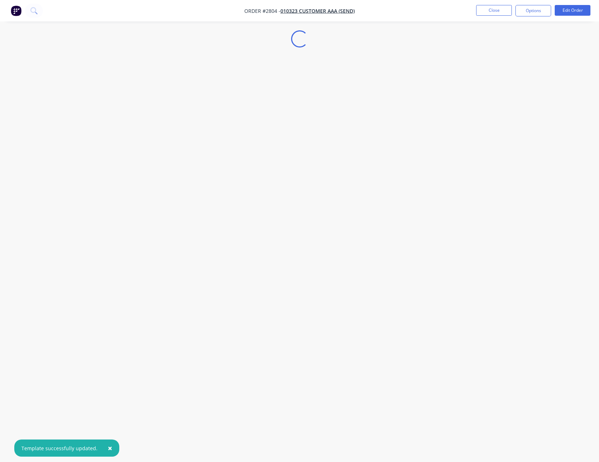
click at [108, 448] on span "×" at bounding box center [110, 448] width 4 height 10
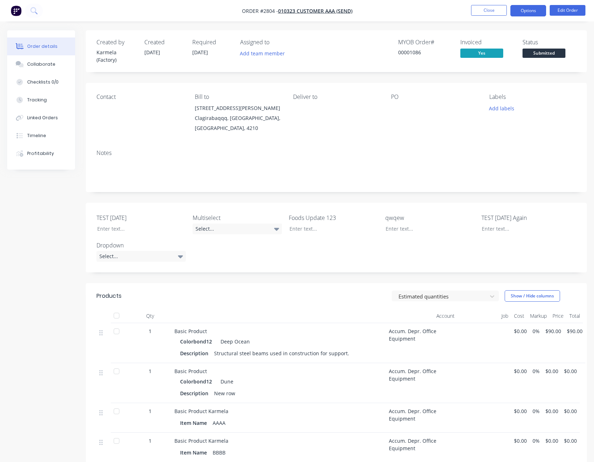
click at [522, 10] on button "Options" at bounding box center [528, 10] width 36 height 11
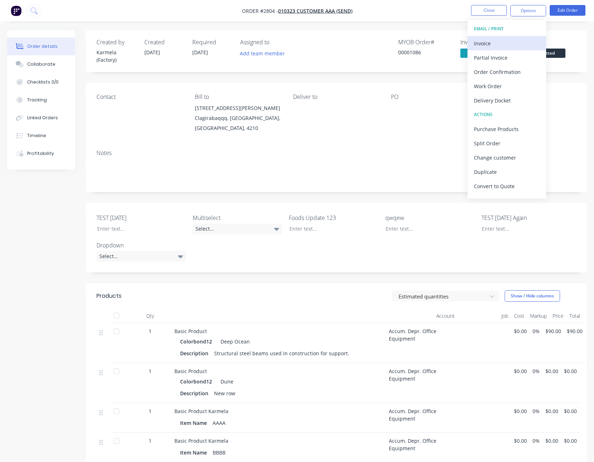
click at [486, 46] on div "Invoice" at bounding box center [507, 43] width 66 height 10
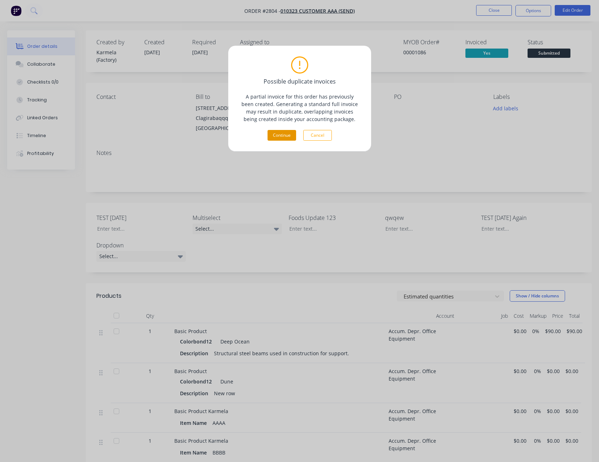
click at [287, 133] on button "Continue" at bounding box center [282, 135] width 29 height 11
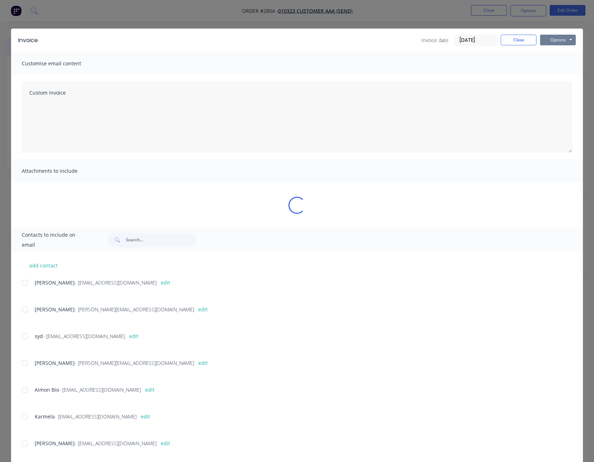
click at [554, 37] on button "Options" at bounding box center [558, 40] width 36 height 11
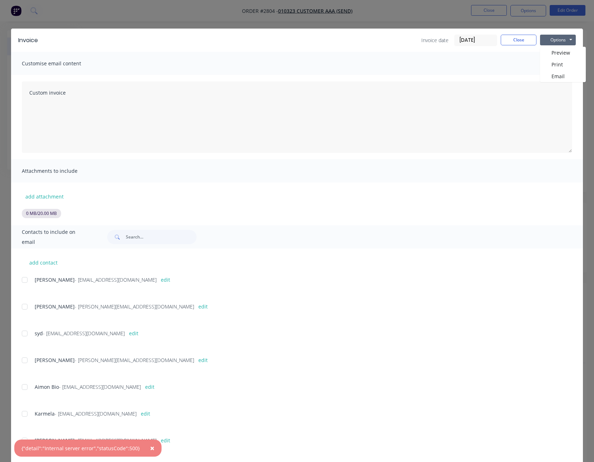
click at [150, 448] on span "×" at bounding box center [152, 448] width 4 height 10
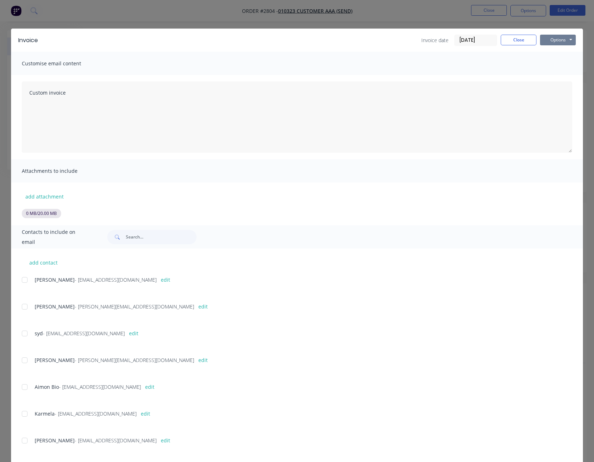
click at [564, 44] on button "Options" at bounding box center [558, 40] width 36 height 11
click at [555, 65] on button "Print" at bounding box center [563, 65] width 46 height 12
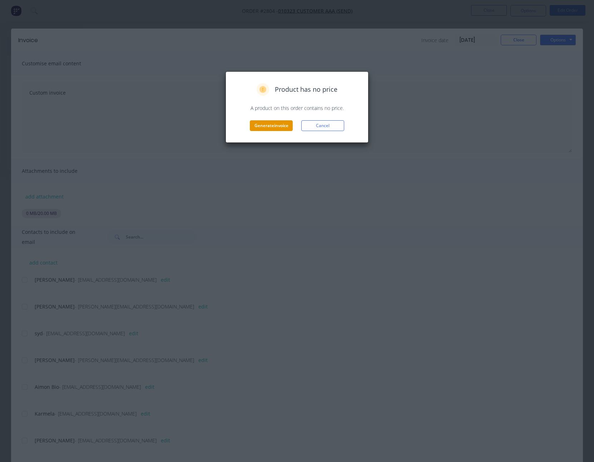
click at [279, 127] on button "Generate invoice" at bounding box center [271, 125] width 43 height 11
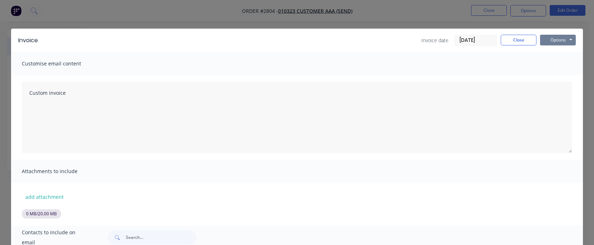
click at [547, 37] on button "Options" at bounding box center [558, 40] width 36 height 11
click at [549, 65] on button "Print" at bounding box center [563, 65] width 46 height 12
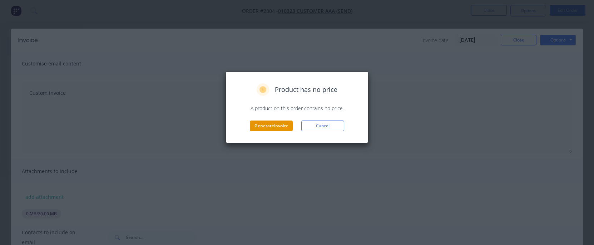
click at [271, 126] on button "Generate invoice" at bounding box center [271, 125] width 43 height 11
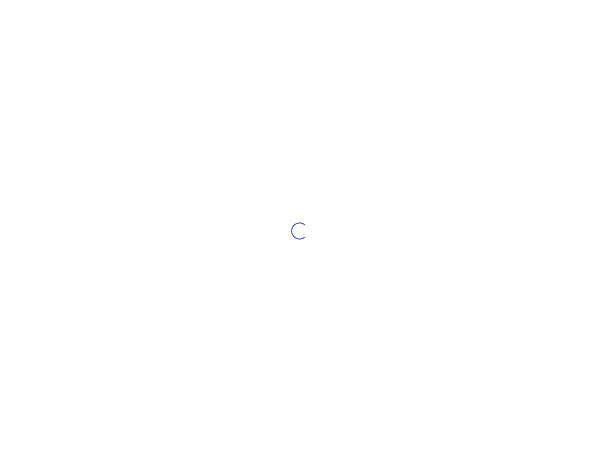
click at [364, 74] on div "Loading..." at bounding box center [299, 231] width 599 height 462
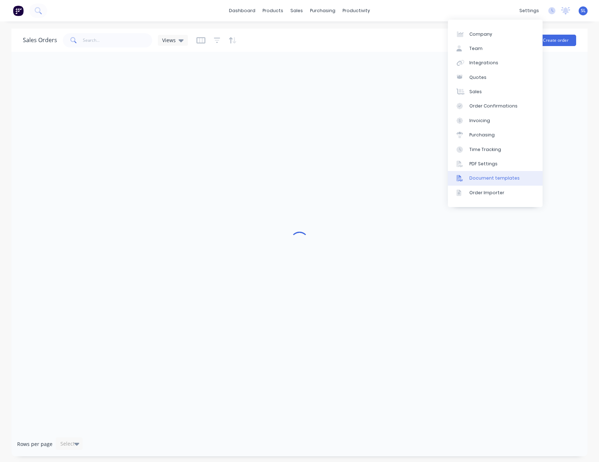
click at [479, 179] on div "Document templates" at bounding box center [494, 178] width 50 height 6
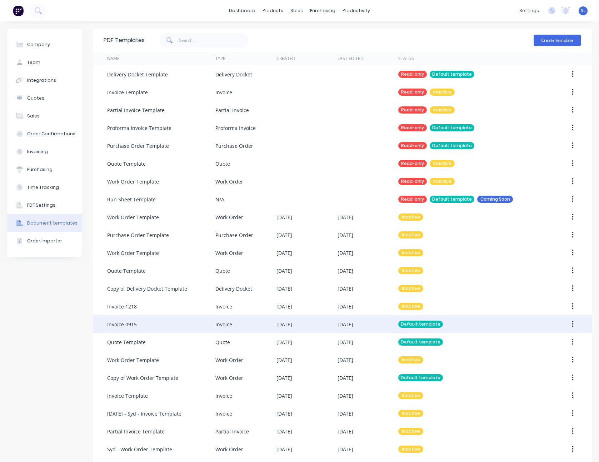
click at [264, 325] on div "Invoice" at bounding box center [245, 324] width 61 height 18
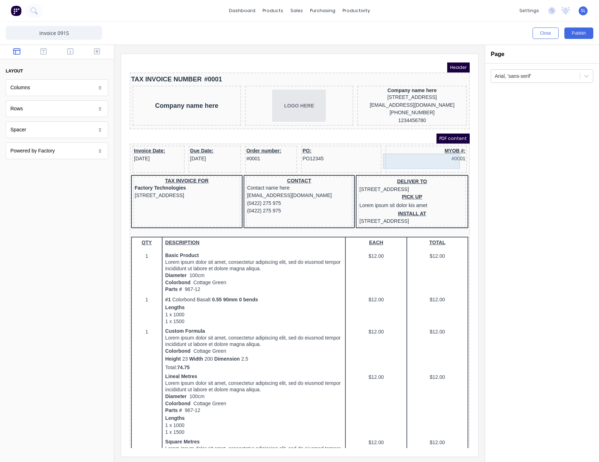
click at [437, 152] on div "MYOB #: #0001" at bounding box center [417, 146] width 79 height 15
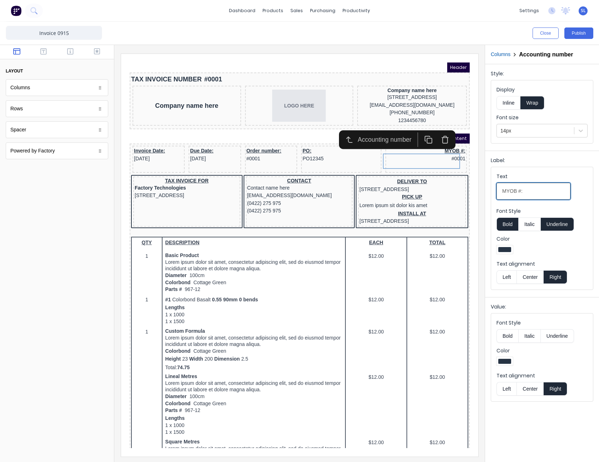
click at [503, 189] on input "MYOB #:" at bounding box center [534, 191] width 74 height 17
type input "Accounting MYOB #:"
click at [576, 37] on button "Publish" at bounding box center [578, 33] width 29 height 11
